Goal: Task Accomplishment & Management: Complete application form

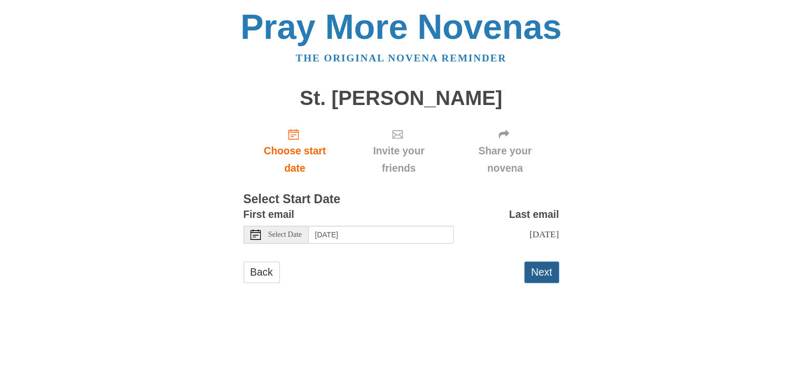
click at [535, 272] on button "Next" at bounding box center [541, 273] width 35 height 22
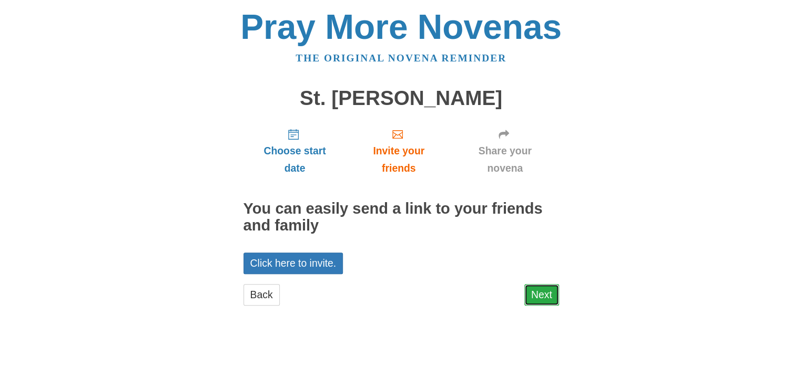
click at [536, 293] on link "Next" at bounding box center [541, 295] width 35 height 22
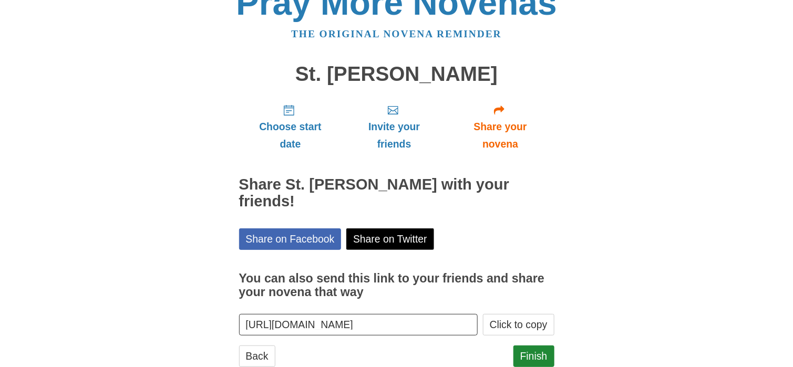
scroll to position [37, 0]
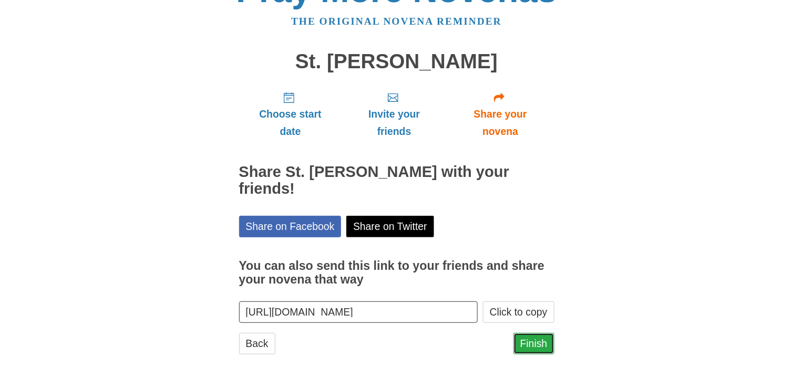
click at [547, 333] on link "Finish" at bounding box center [534, 344] width 41 height 22
